Goal: Check status: Check status

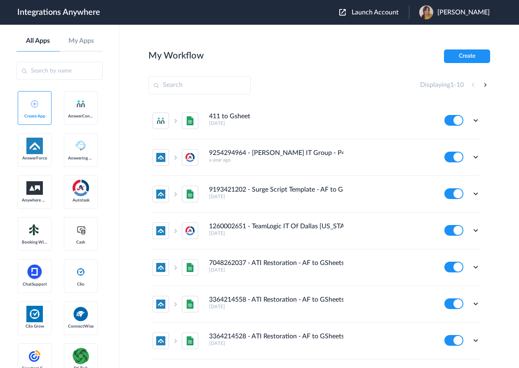
click at [397, 11] on span "Launch Account" at bounding box center [375, 12] width 47 height 7
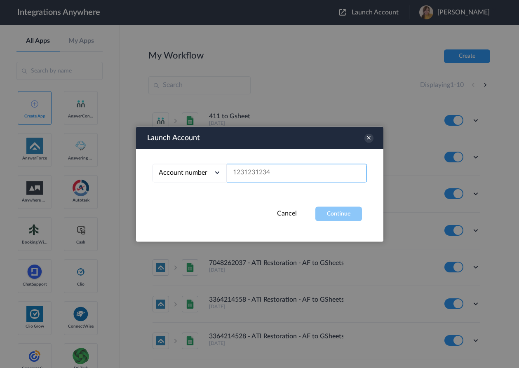
click at [286, 172] on input "text" at bounding box center [297, 173] width 140 height 19
paste input "9102169813"
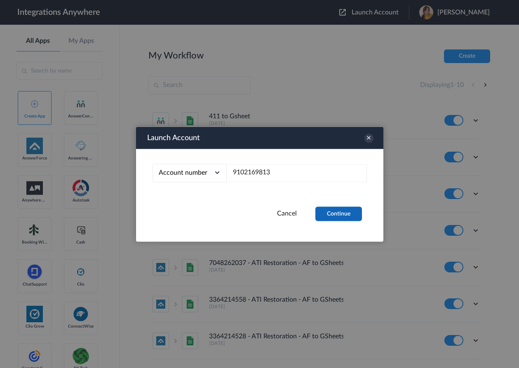
click at [333, 214] on button "Continue" at bounding box center [338, 214] width 47 height 14
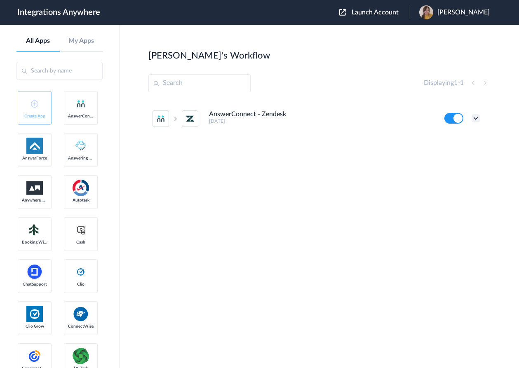
click at [474, 118] on icon at bounding box center [476, 118] width 8 height 8
click at [463, 156] on li "Task history" at bounding box center [453, 152] width 54 height 15
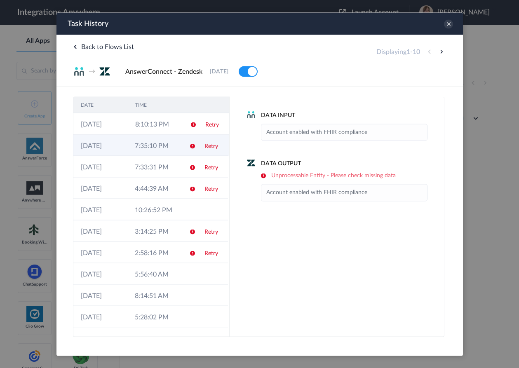
click at [155, 145] on td "7:35:10 PM" at bounding box center [154, 144] width 54 height 21
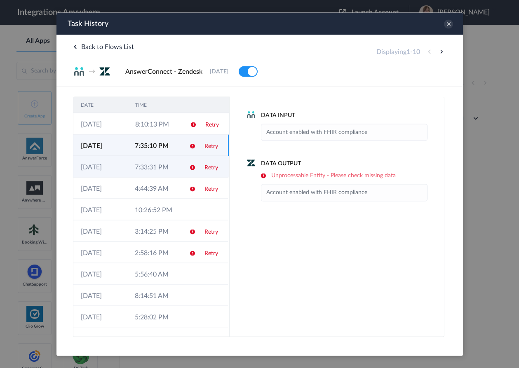
click at [154, 166] on td "7:33:31 PM" at bounding box center [154, 166] width 54 height 21
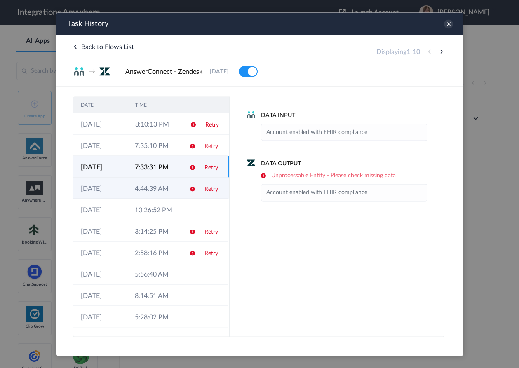
click at [149, 192] on td "4:44:39 AM" at bounding box center [154, 187] width 54 height 21
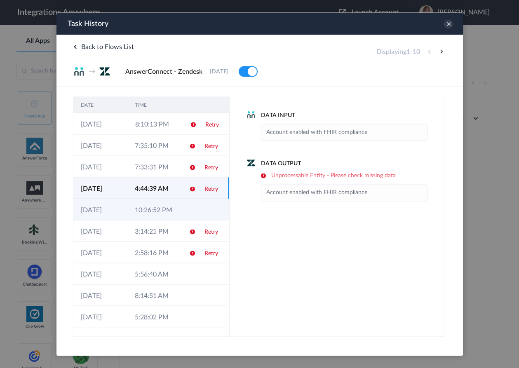
click at [166, 209] on td "10:26:52 PM" at bounding box center [154, 209] width 54 height 21
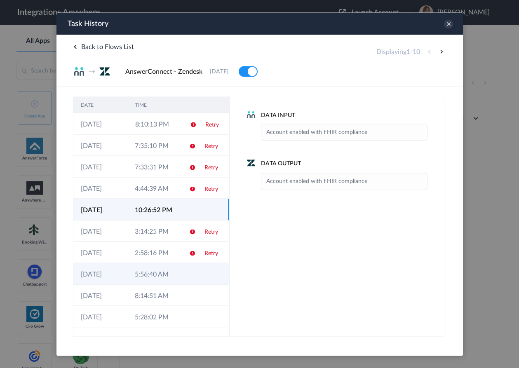
click at [160, 273] on td "5:56:40 AM" at bounding box center [154, 273] width 54 height 21
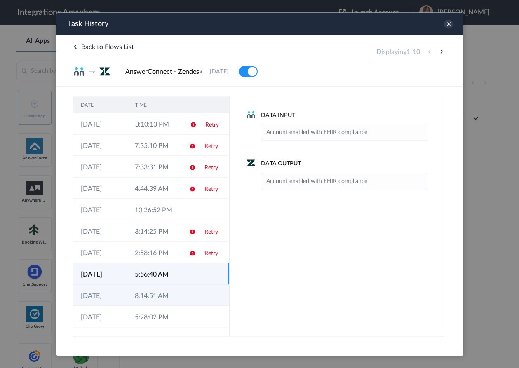
click at [156, 289] on td "8:14:51 AM" at bounding box center [154, 294] width 54 height 21
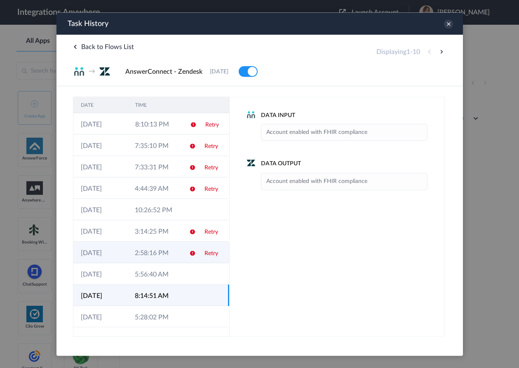
click at [161, 255] on td "2:58:16 PM" at bounding box center [154, 252] width 54 height 21
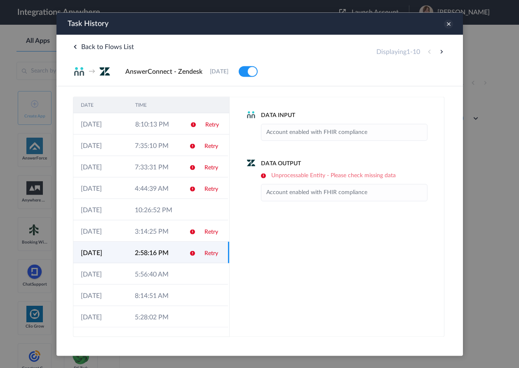
click at [449, 26] on icon at bounding box center [448, 23] width 9 height 9
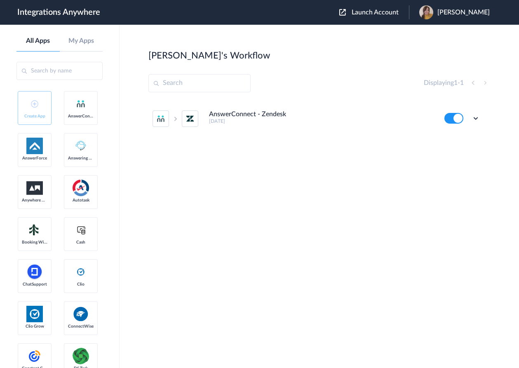
click at [384, 10] on span "Launch Account" at bounding box center [375, 12] width 47 height 7
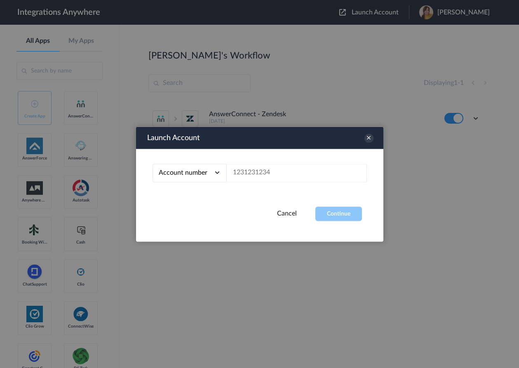
click at [197, 177] on div "Account number" at bounding box center [190, 173] width 74 height 19
click at [372, 137] on icon at bounding box center [368, 138] width 9 height 9
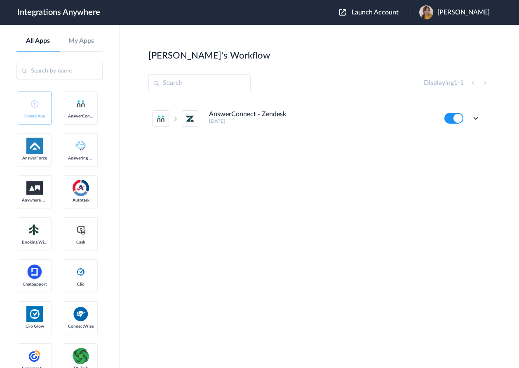
click at [386, 12] on span "Launch Account" at bounding box center [375, 12] width 47 height 7
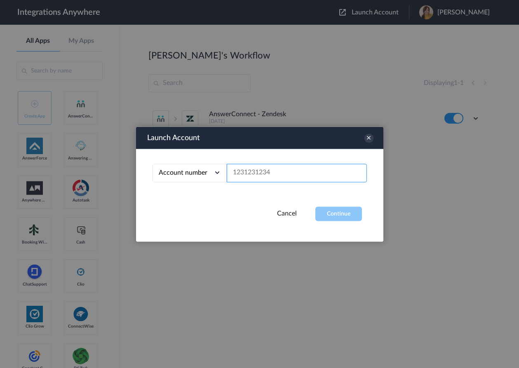
click at [266, 179] on input "text" at bounding box center [297, 173] width 140 height 19
paste input "8669071396"
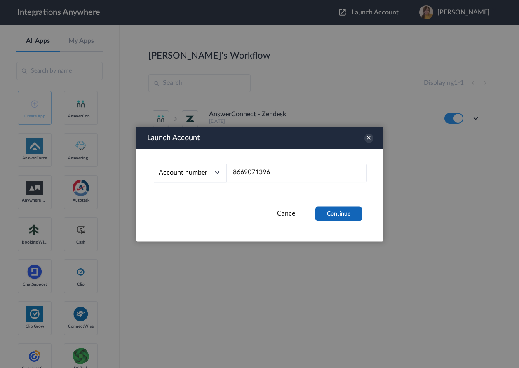
click at [340, 217] on button "Continue" at bounding box center [338, 214] width 47 height 14
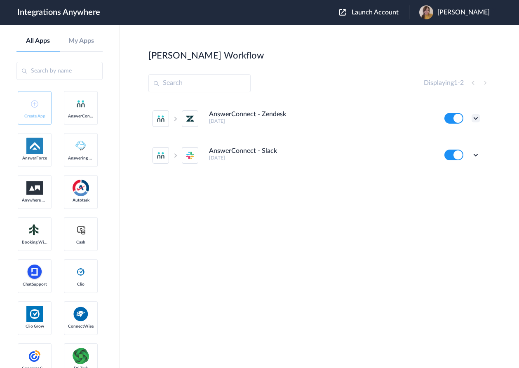
click at [477, 118] on icon at bounding box center [476, 118] width 8 height 8
click at [459, 150] on link "Task history" at bounding box center [453, 153] width 40 height 6
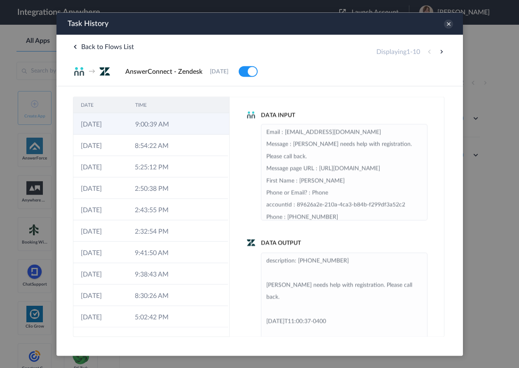
click at [157, 123] on td "9:00:39 AM" at bounding box center [154, 123] width 54 height 21
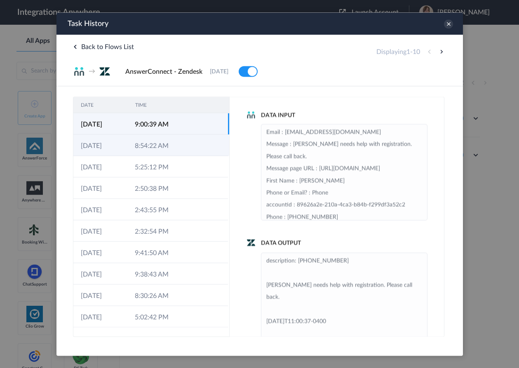
click at [155, 146] on td "8:54:22 AM" at bounding box center [154, 144] width 54 height 21
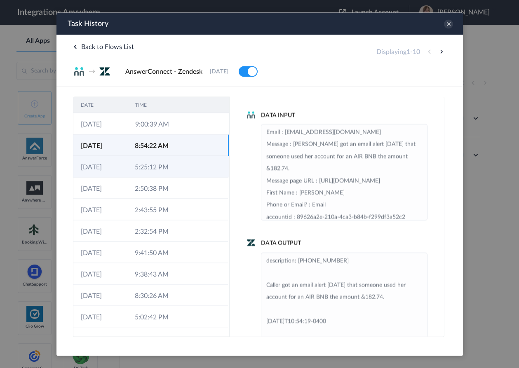
click at [155, 168] on td "5:25:12 PM" at bounding box center [154, 166] width 54 height 21
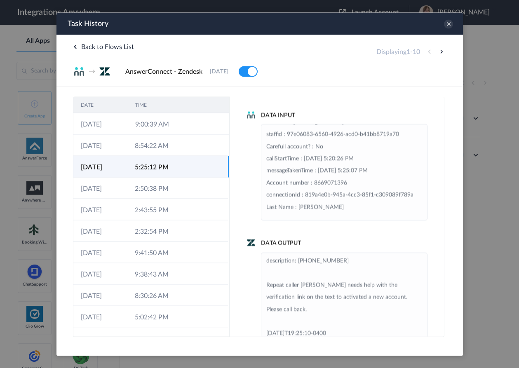
scroll to position [205, 0]
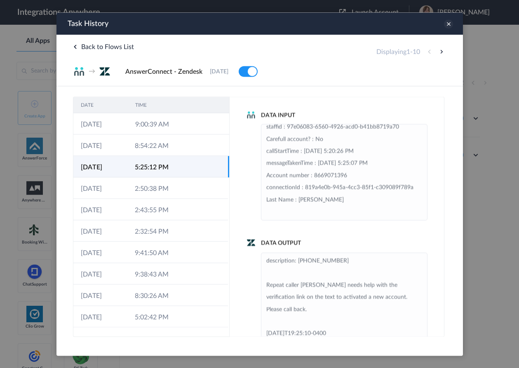
click at [448, 26] on icon at bounding box center [448, 23] width 9 height 9
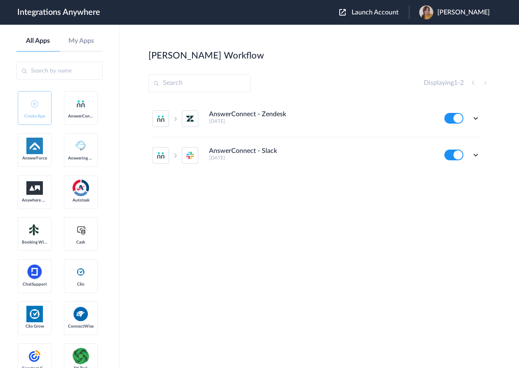
click at [375, 12] on span "Launch Account" at bounding box center [375, 12] width 47 height 7
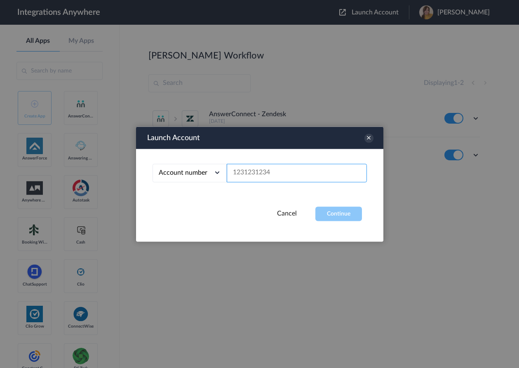
click at [255, 174] on input "text" at bounding box center [297, 173] width 140 height 19
paste input "9102169813"
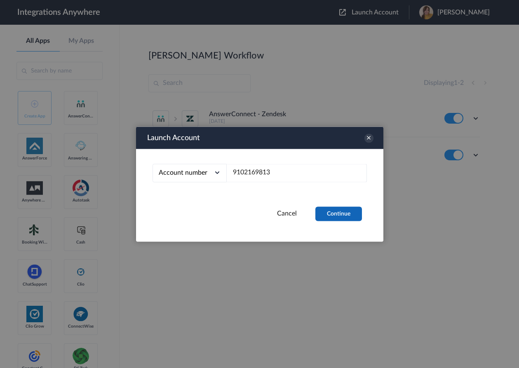
click at [335, 216] on button "Continue" at bounding box center [338, 214] width 47 height 14
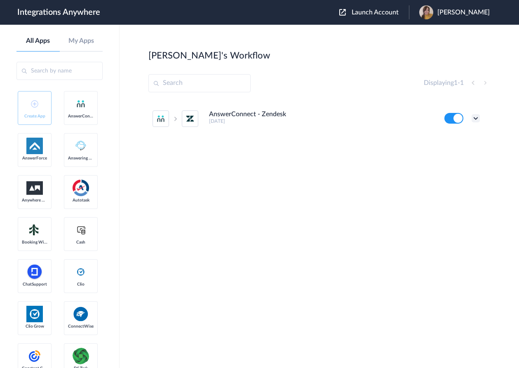
click at [476, 118] on icon at bounding box center [476, 118] width 8 height 8
click at [461, 153] on link "Task history" at bounding box center [453, 153] width 40 height 6
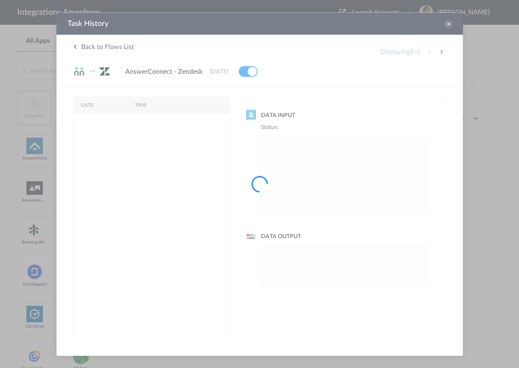
scroll to position [0, 0]
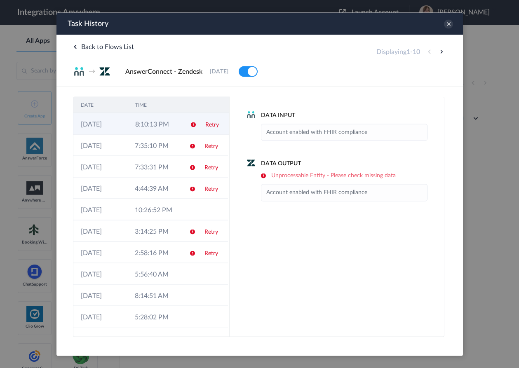
click at [141, 125] on td "8:10:13 PM" at bounding box center [154, 123] width 54 height 21
click at [447, 23] on icon at bounding box center [448, 23] width 9 height 9
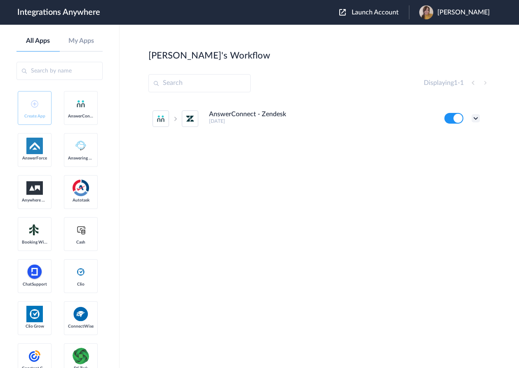
click at [476, 120] on icon at bounding box center [476, 118] width 8 height 8
click at [356, 162] on div "AnswerConnect - Zendesk [DATE] Edit Task history Delete" at bounding box center [319, 163] width 342 height 124
click at [388, 13] on span "Launch Account" at bounding box center [375, 12] width 47 height 7
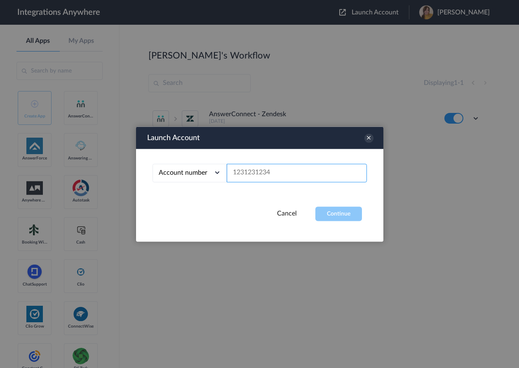
click at [249, 175] on input "text" at bounding box center [297, 173] width 140 height 19
paste input "9292580534"
type input "9292580534"
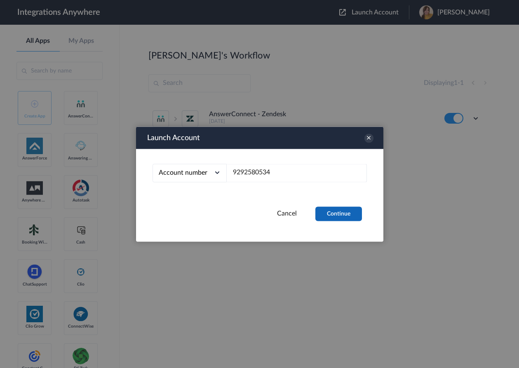
click at [341, 213] on button "Continue" at bounding box center [338, 214] width 47 height 14
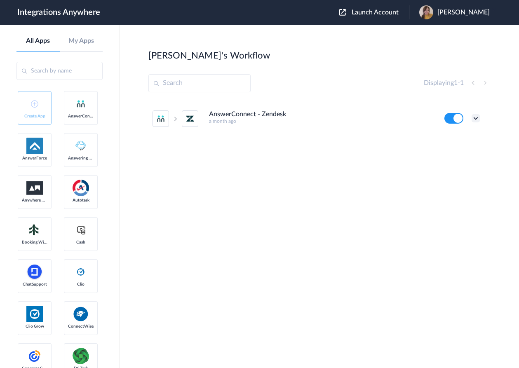
click at [476, 118] on icon at bounding box center [476, 118] width 8 height 8
click at [456, 152] on link "Task history" at bounding box center [453, 153] width 40 height 6
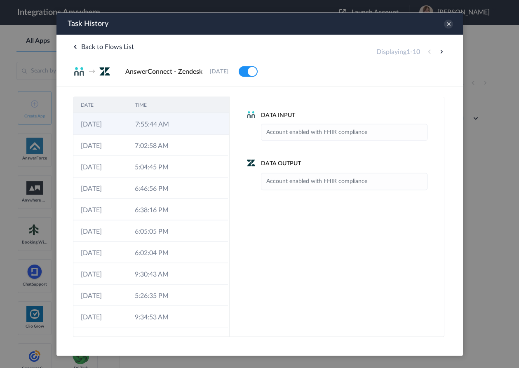
click at [189, 122] on td at bounding box center [190, 123] width 16 height 21
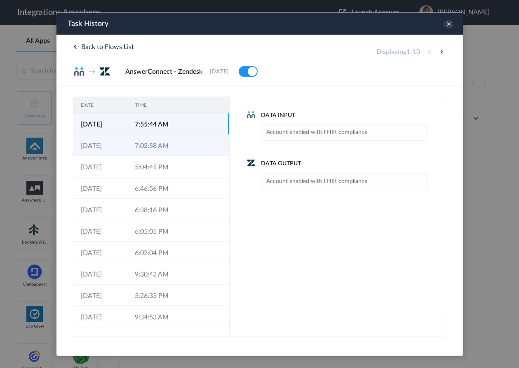
click at [178, 150] on td "7:02:58 AM" at bounding box center [154, 144] width 54 height 21
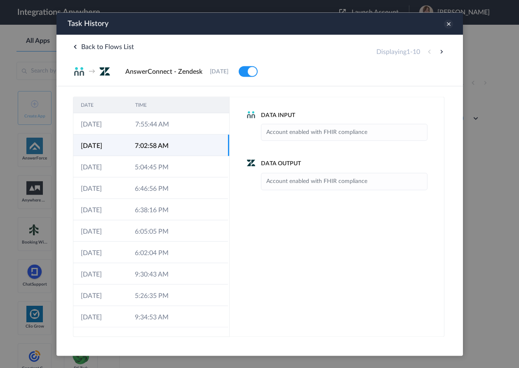
click at [449, 27] on icon at bounding box center [448, 23] width 9 height 9
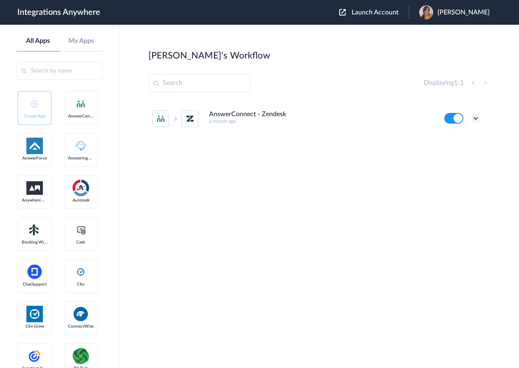
click at [475, 119] on icon at bounding box center [476, 118] width 8 height 8
click at [450, 154] on link "Task history" at bounding box center [453, 153] width 40 height 6
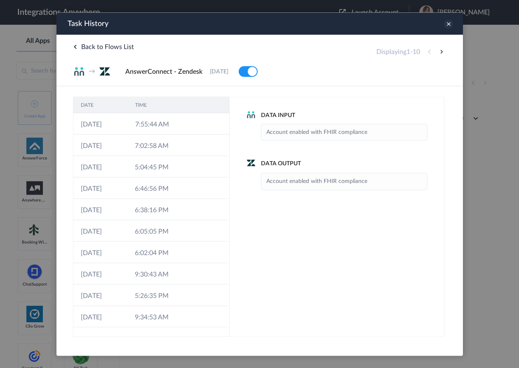
click at [449, 27] on icon at bounding box center [448, 23] width 9 height 9
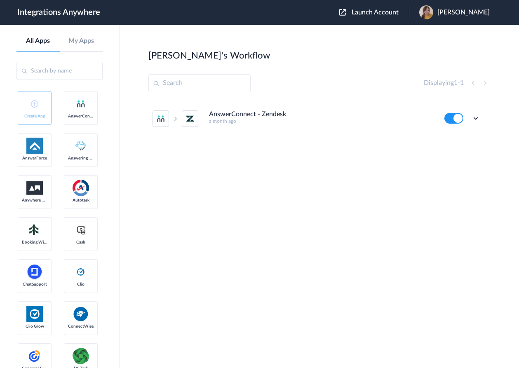
click at [318, 12] on header "Integrations Anywhere Launch Account [PERSON_NAME] My Account Logout" at bounding box center [259, 12] width 519 height 25
